Goal: Answer question/provide support: Answer question/provide support

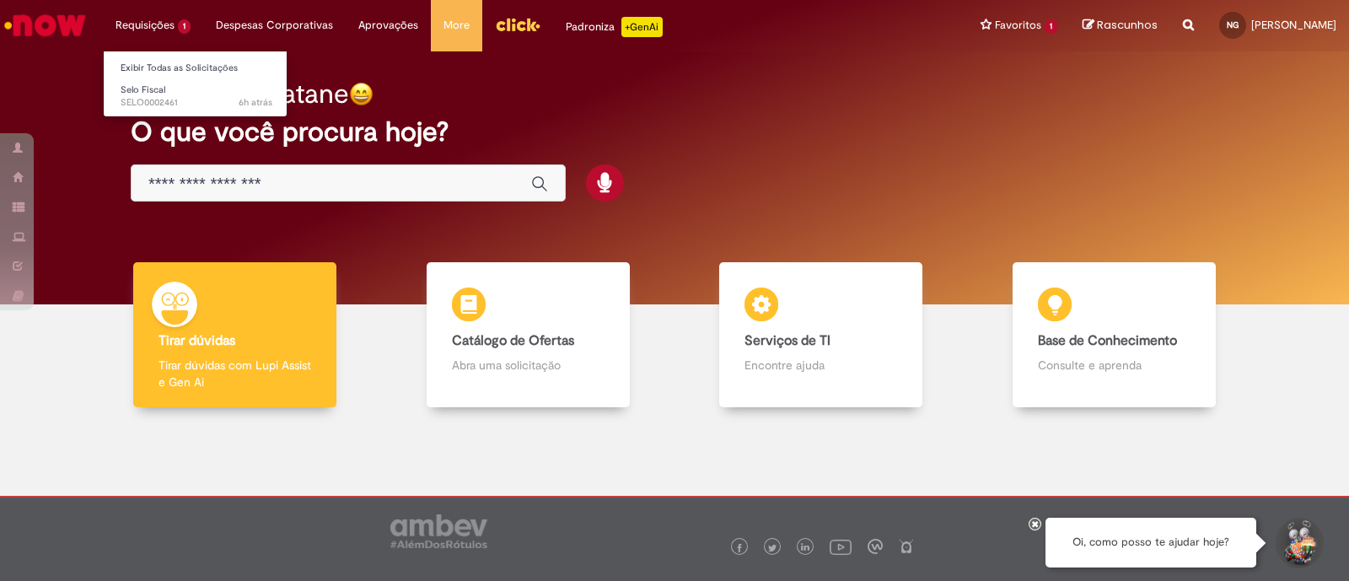
click at [185, 35] on li "Requisições 1 Exibir Todas as Solicitações Selo Fiscal 6h atrás 6 horas atrás S…" at bounding box center [153, 25] width 100 height 51
click at [174, 93] on link "Selo Fiscal 6h atrás 6 horas atrás SELO0002461" at bounding box center [196, 96] width 185 height 31
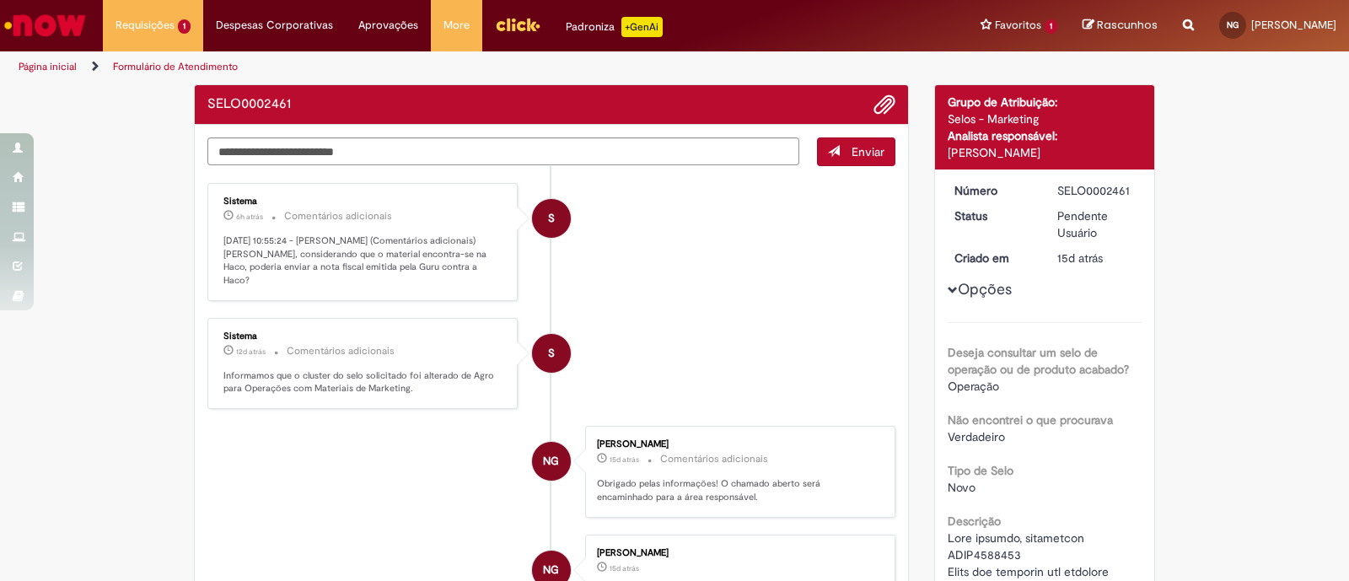
drag, startPoint x: 352, startPoint y: 237, endPoint x: 430, endPoint y: 238, distance: 77.6
click at [430, 238] on ul "S Sistema 6h atrás 6 horas atrás Comentários adicionais [DATE] 10:55:24 - [PERS…" at bounding box center [551, 537] width 688 height 743
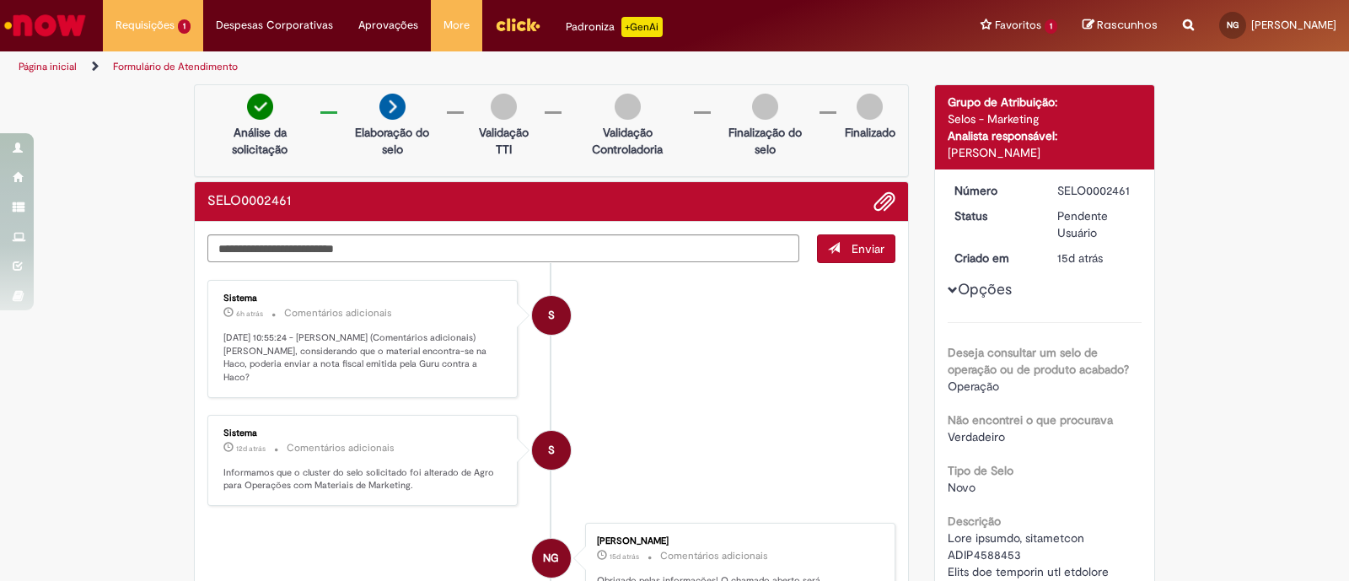
click at [302, 308] on small "Comentários adicionais" at bounding box center [338, 313] width 108 height 14
drag, startPoint x: 306, startPoint y: 344, endPoint x: 468, endPoint y: 362, distance: 162.9
click at [468, 362] on p "[DATE] 10:55:24 - [PERSON_NAME] (Comentários adicionais) [PERSON_NAME], conside…" at bounding box center [363, 357] width 281 height 53
click at [453, 362] on p "[DATE] 10:55:24 - [PERSON_NAME] (Comentários adicionais) [PERSON_NAME], conside…" at bounding box center [363, 357] width 281 height 53
drag, startPoint x: 384, startPoint y: 366, endPoint x: 460, endPoint y: 368, distance: 76.8
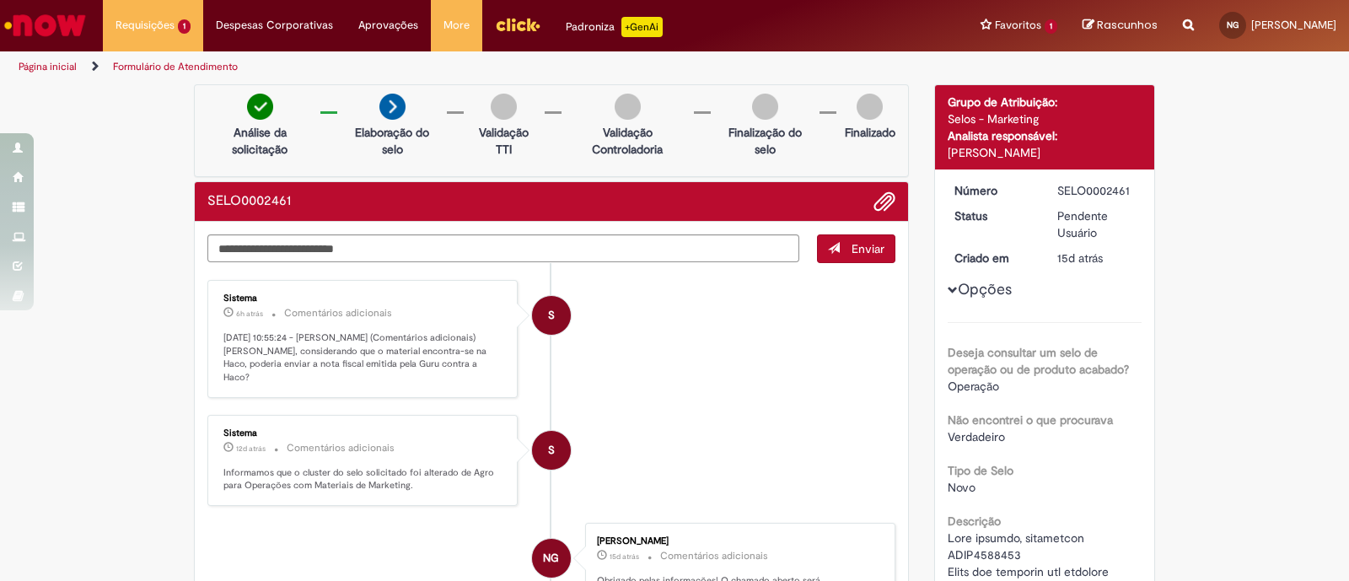
click at [460, 368] on p "[DATE] 10:55:24 - [PERSON_NAME] (Comentários adicionais) [PERSON_NAME], conside…" at bounding box center [363, 357] width 281 height 53
drag, startPoint x: 466, startPoint y: 367, endPoint x: 313, endPoint y: 356, distance: 153.8
click at [258, 344] on p "[DATE] 10:55:24 - [PERSON_NAME] (Comentários adicionais) [PERSON_NAME], conside…" at bounding box center [363, 357] width 281 height 53
click at [874, 203] on span "Adicionar anexos" at bounding box center [884, 202] width 20 height 20
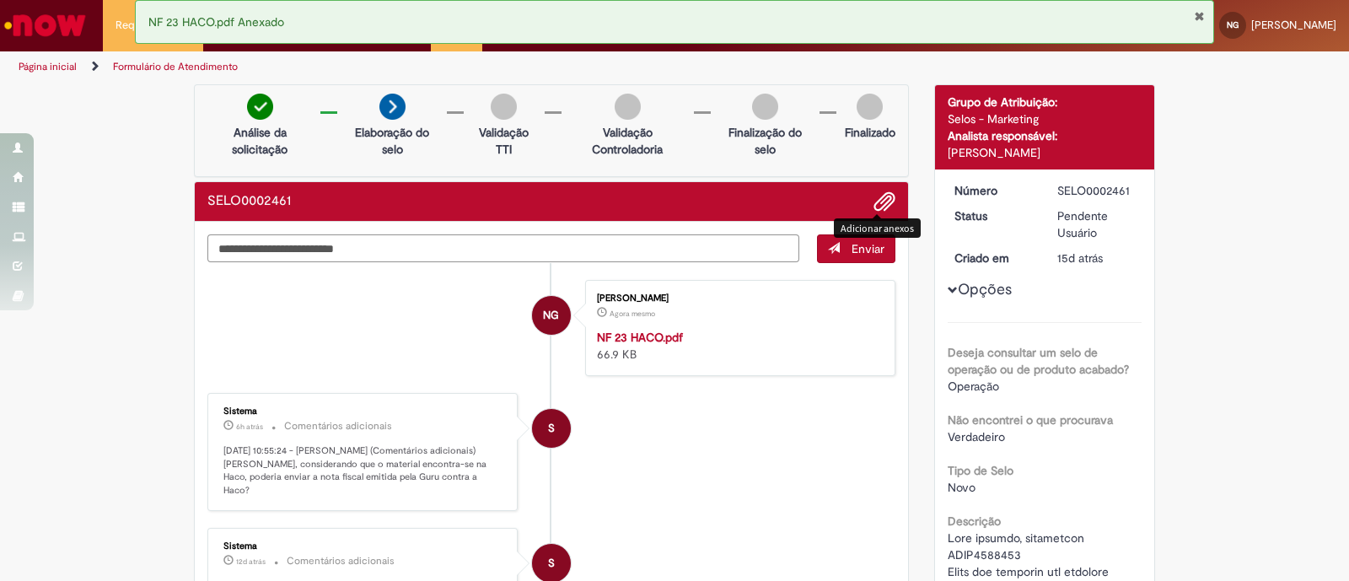
click at [479, 250] on textarea "Digite sua mensagem aqui..." at bounding box center [503, 248] width 592 height 29
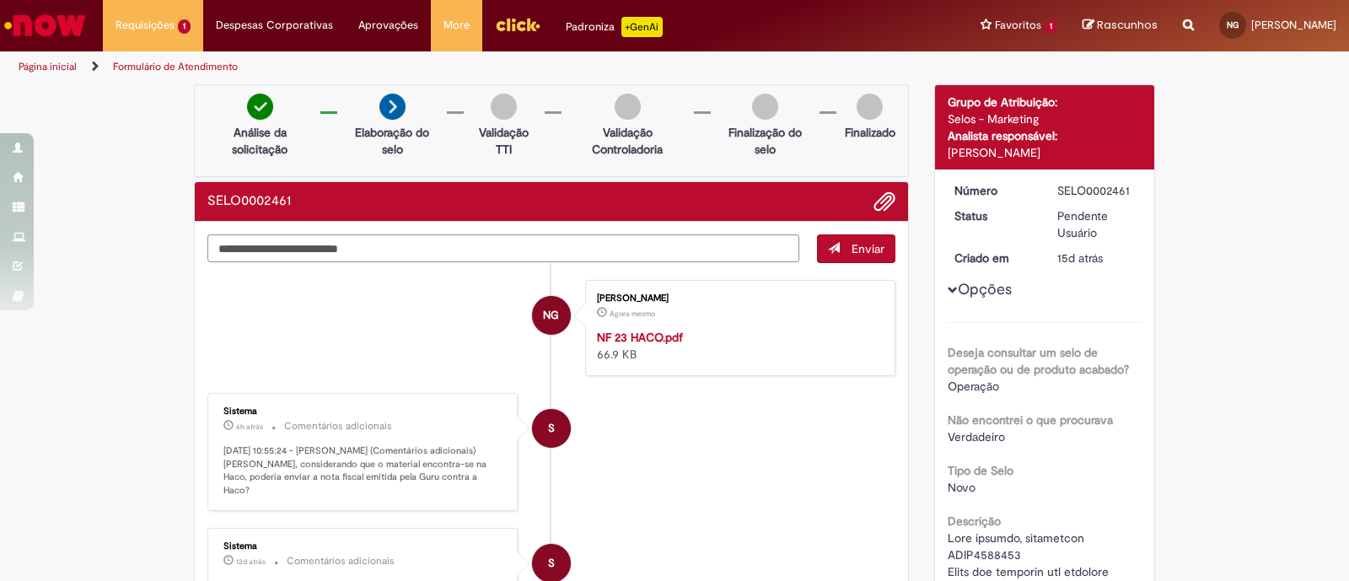
type textarea "**********"
click at [829, 242] on span "submit" at bounding box center [834, 248] width 12 height 12
